Goal: Task Accomplishment & Management: Complete application form

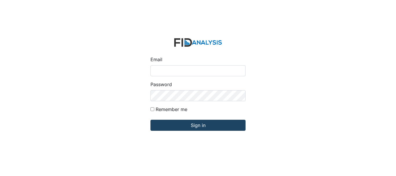
type input "[EMAIL_ADDRESS][DOMAIN_NAME]"
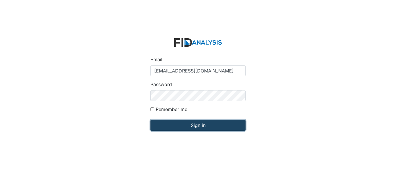
click at [180, 127] on input "Sign in" at bounding box center [198, 125] width 95 height 11
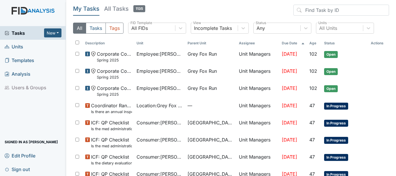
click at [16, 48] on span "Units" at bounding box center [14, 46] width 19 height 9
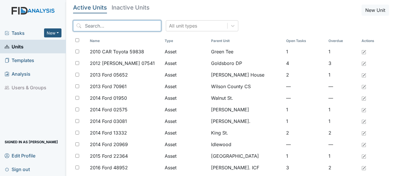
click at [98, 26] on input "search" at bounding box center [117, 25] width 88 height 11
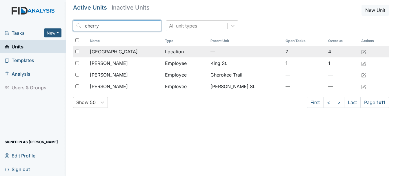
type input "cherry"
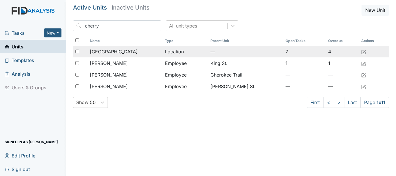
click at [117, 51] on span "[GEOGRAPHIC_DATA]" at bounding box center [114, 51] width 48 height 7
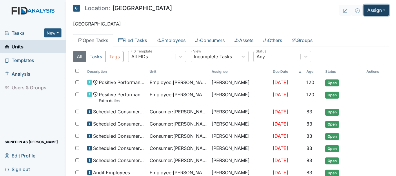
click at [374, 12] on button "Assign" at bounding box center [377, 10] width 26 height 11
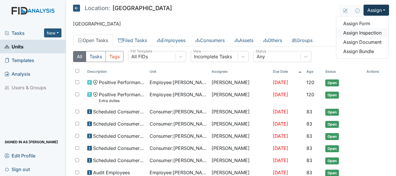
click at [362, 31] on link "Assign Inspection" at bounding box center [363, 32] width 52 height 9
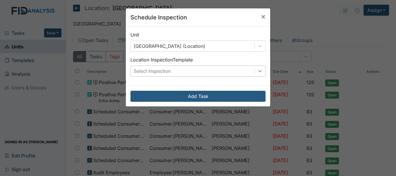
click at [259, 71] on icon at bounding box center [260, 71] width 3 height 2
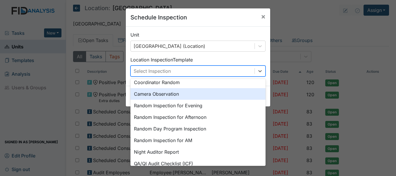
scroll to position [70, 0]
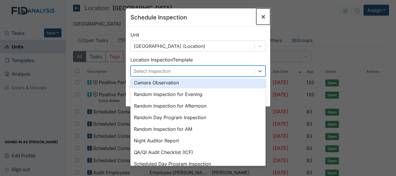
click at [262, 16] on span "×" at bounding box center [263, 16] width 5 height 8
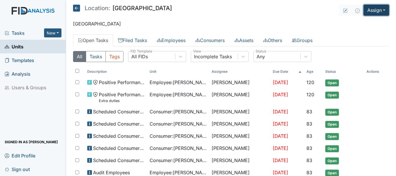
click at [382, 7] on button "Assign" at bounding box center [377, 10] width 26 height 11
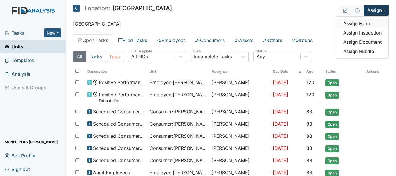
click at [367, 25] on link "Assign Form" at bounding box center [363, 23] width 52 height 9
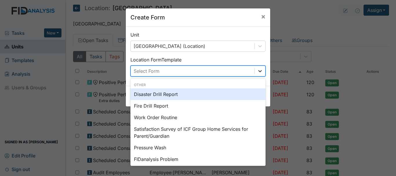
click at [259, 70] on icon at bounding box center [260, 71] width 6 height 6
click at [209, 94] on div "Disaster Drill Report" at bounding box center [198, 94] width 135 height 12
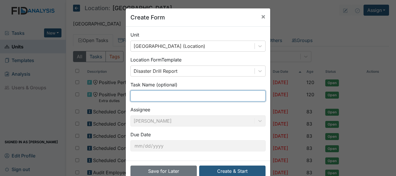
click at [159, 97] on input "text" at bounding box center [198, 96] width 135 height 11
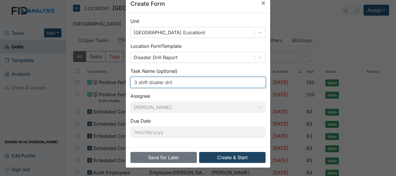
type input "3 shift disater dril"
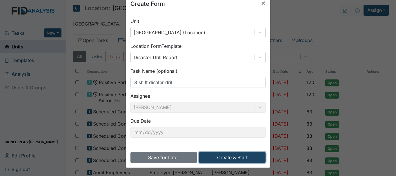
click at [232, 160] on button "Create & Start" at bounding box center [232, 157] width 66 height 11
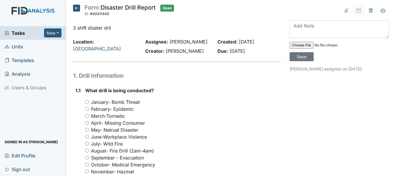
click at [86, 151] on input "August- Fire Drill (2am-4am)" at bounding box center [87, 151] width 4 height 4
radio input "true"
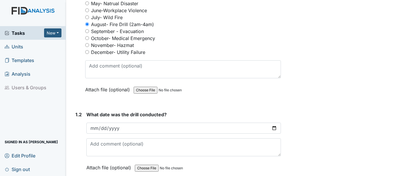
scroll to position [128, 0]
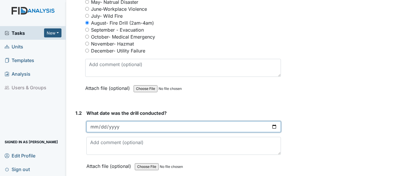
click at [94, 129] on input "date" at bounding box center [183, 126] width 195 height 11
type input "2025-08-12"
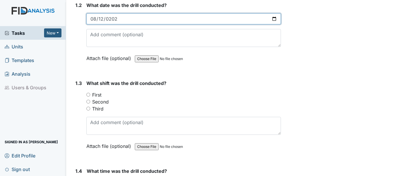
scroll to position [236, 0]
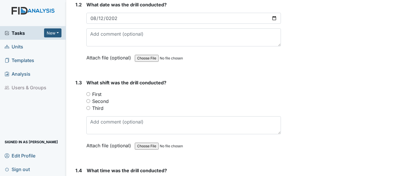
click at [88, 109] on input "Third" at bounding box center [88, 108] width 4 height 4
radio input "true"
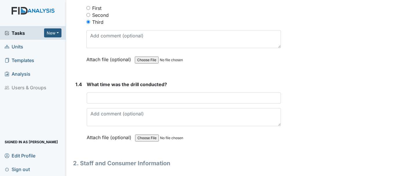
scroll to position [324, 0]
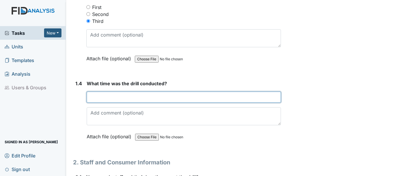
click at [120, 98] on input "text" at bounding box center [184, 97] width 194 height 11
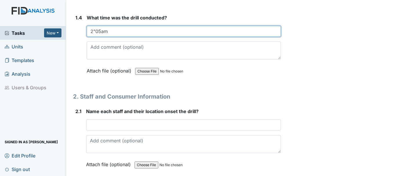
scroll to position [418, 0]
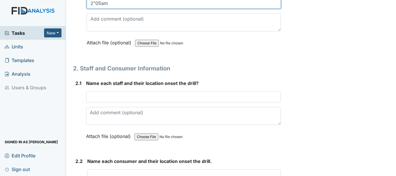
type input "2"05am"
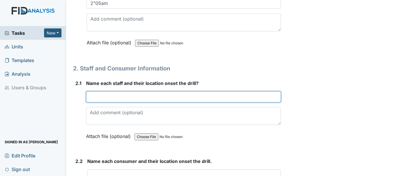
click at [106, 93] on input "text" at bounding box center [183, 96] width 195 height 11
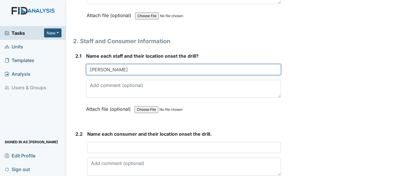
scroll to position [462, 0]
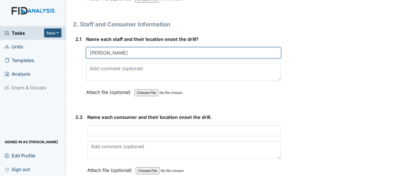
type input "Tawan W"
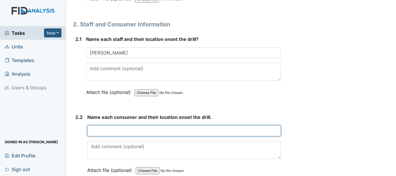
click at [114, 128] on input "text" at bounding box center [184, 130] width 194 height 11
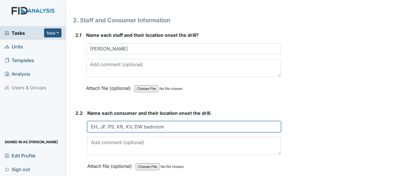
scroll to position [465, 0]
type input "EH, JF, PS, KR, KV, DW bedroom"
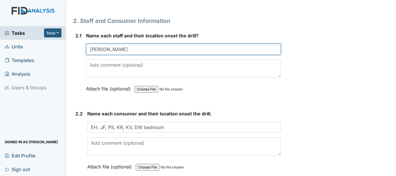
click at [118, 49] on input "Tawan W" at bounding box center [183, 49] width 195 height 11
click at [109, 50] on input "Tawan W hallway" at bounding box center [183, 49] width 195 height 11
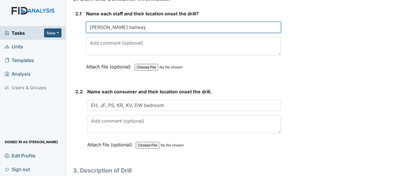
scroll to position [491, 0]
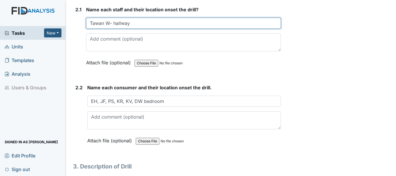
type input "Tawan W- hallway"
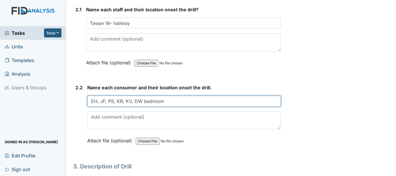
click at [142, 101] on input "EH, JF, PS, KR, KV, DW bedroom" at bounding box center [184, 101] width 194 height 11
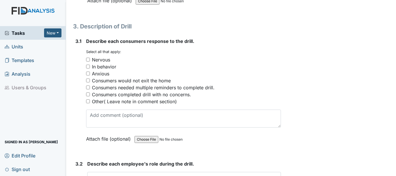
scroll to position [632, 0]
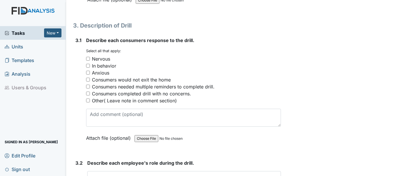
type input "EH, JF, PS, KR, KV, DW- bedroom"
click at [88, 93] on input "Consumers completed drill with no concerns." at bounding box center [88, 94] width 4 height 4
checkbox input "true"
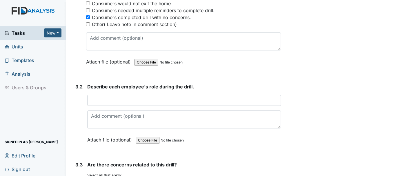
scroll to position [709, 0]
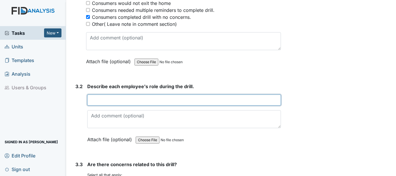
click at [113, 101] on input "text" at bounding box center [184, 100] width 194 height 11
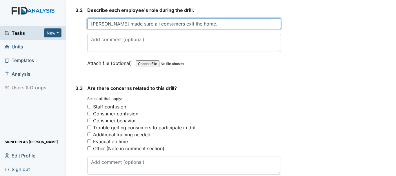
scroll to position [785, 0]
type input "Tawan made sure all consumers exit the home."
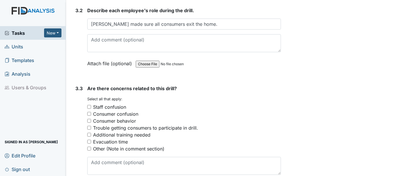
click at [89, 149] on input "Other (Note in comment section)" at bounding box center [89, 149] width 4 height 4
checkbox input "true"
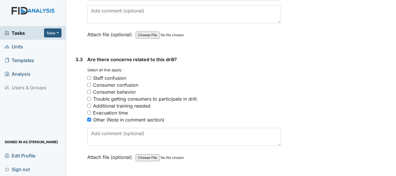
scroll to position [835, 0]
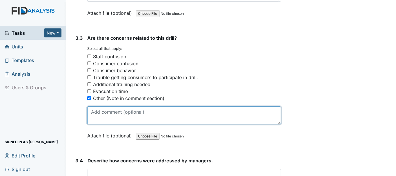
click at [124, 114] on textarea at bounding box center [184, 115] width 194 height 18
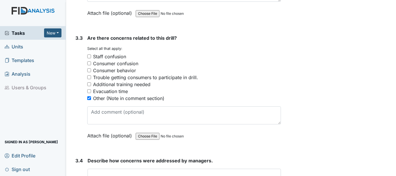
click at [90, 93] on input "Evacuation time" at bounding box center [89, 91] width 4 height 4
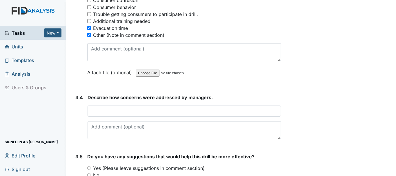
scroll to position [909, 0]
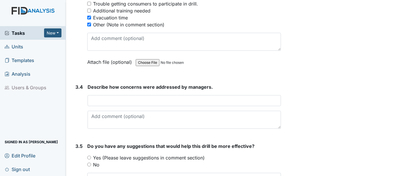
click at [88, 18] on input "Evacuation time" at bounding box center [89, 18] width 4 height 4
checkbox input "false"
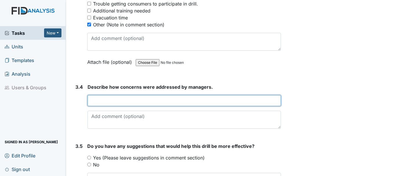
click at [111, 103] on input "text" at bounding box center [185, 100] width 194 height 11
type input "H"
type input "n"
type input "S"
type input "H"
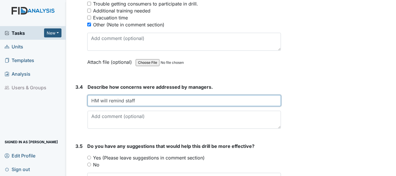
click at [124, 100] on input "HM will remind staff" at bounding box center [185, 100] width 194 height 11
click at [142, 99] on input "HM will reminded staff" at bounding box center [185, 100] width 194 height 11
type input "H"
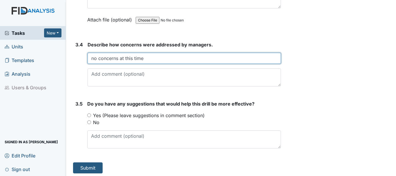
scroll to position [953, 0]
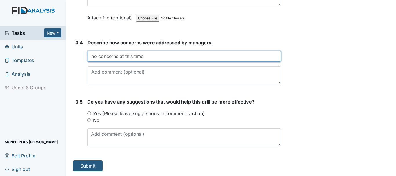
type input "no concerns at this time"
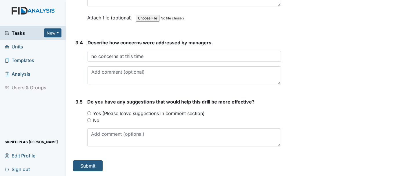
click at [89, 115] on input "Yes (Please leave suggestions in comment section)" at bounding box center [89, 113] width 4 height 4
radio input "true"
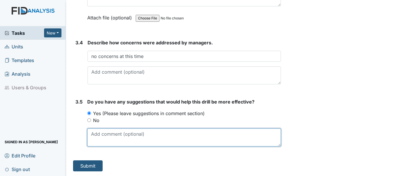
click at [103, 134] on textarea at bounding box center [184, 138] width 194 height 18
type textarea "m"
type textarea "HM suggestion that KR wheelchair be kept in the home."
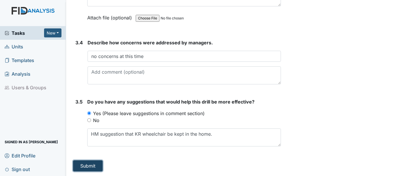
click at [88, 164] on button "Submit" at bounding box center [88, 165] width 30 height 11
